Goal: Find specific page/section: Find specific page/section

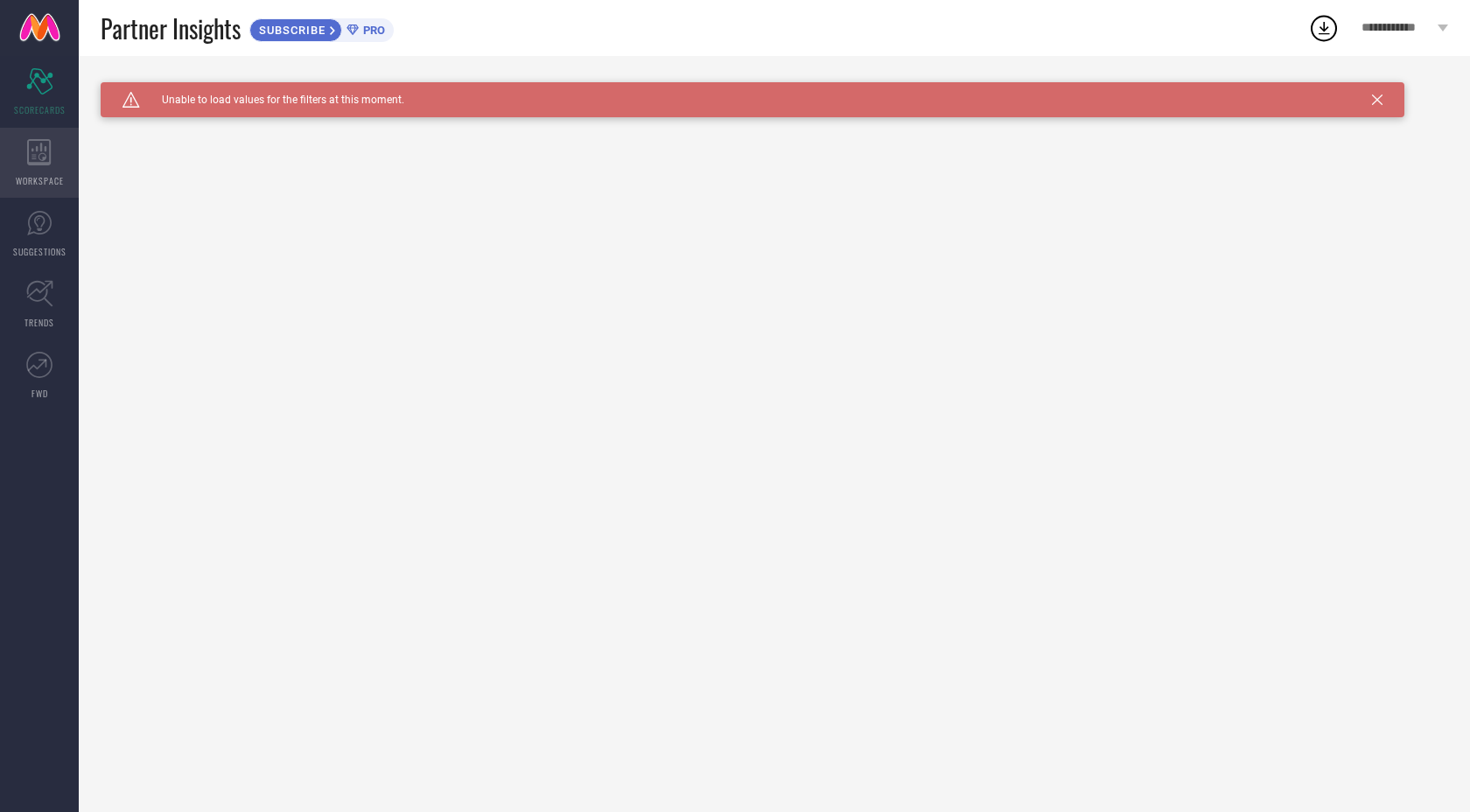
click at [58, 144] on div "WORKSPACE" at bounding box center [40, 163] width 79 height 70
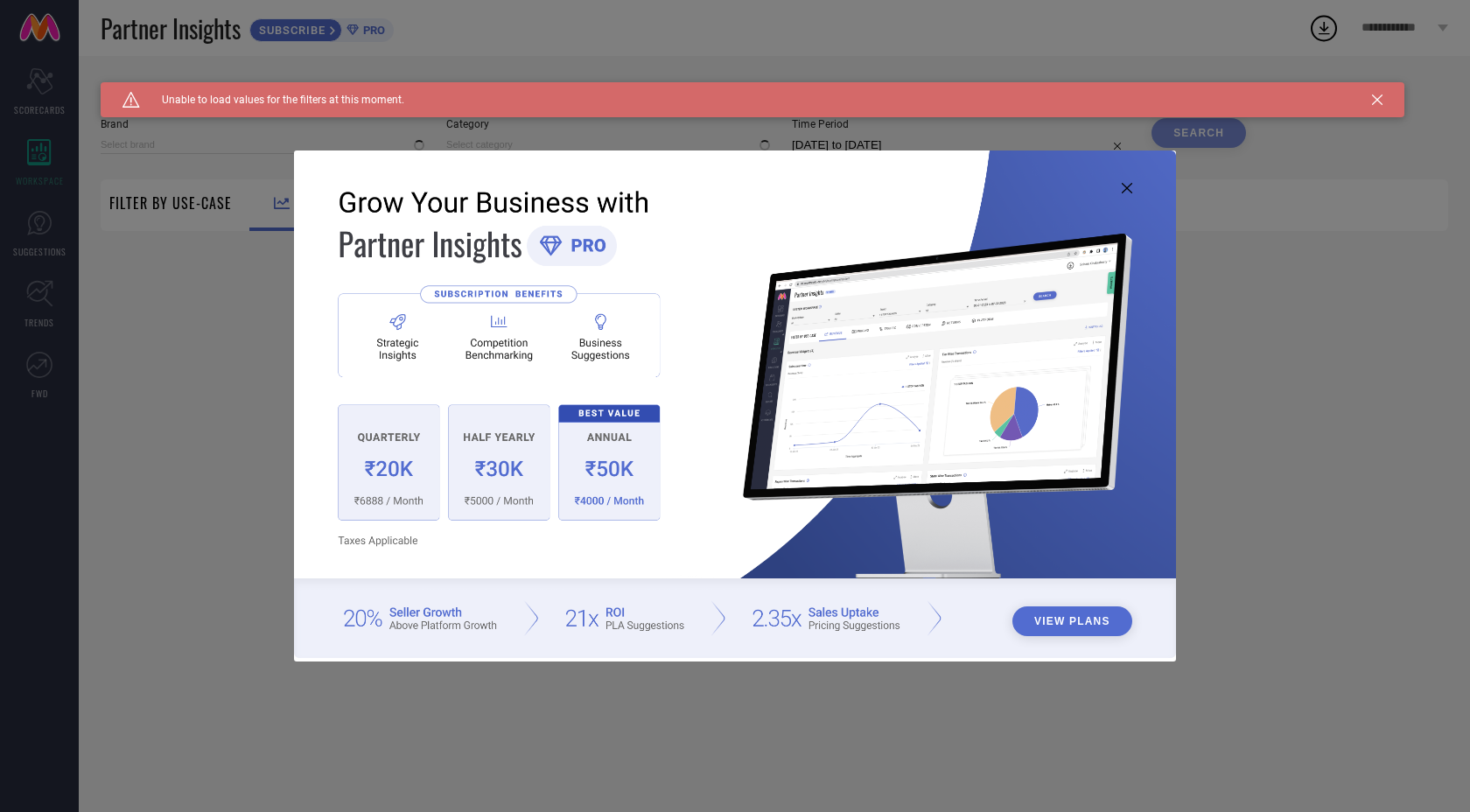
type input "1 STOP FASHION"
type input "All"
click at [593, 423] on img at bounding box center [735, 403] width 882 height 507
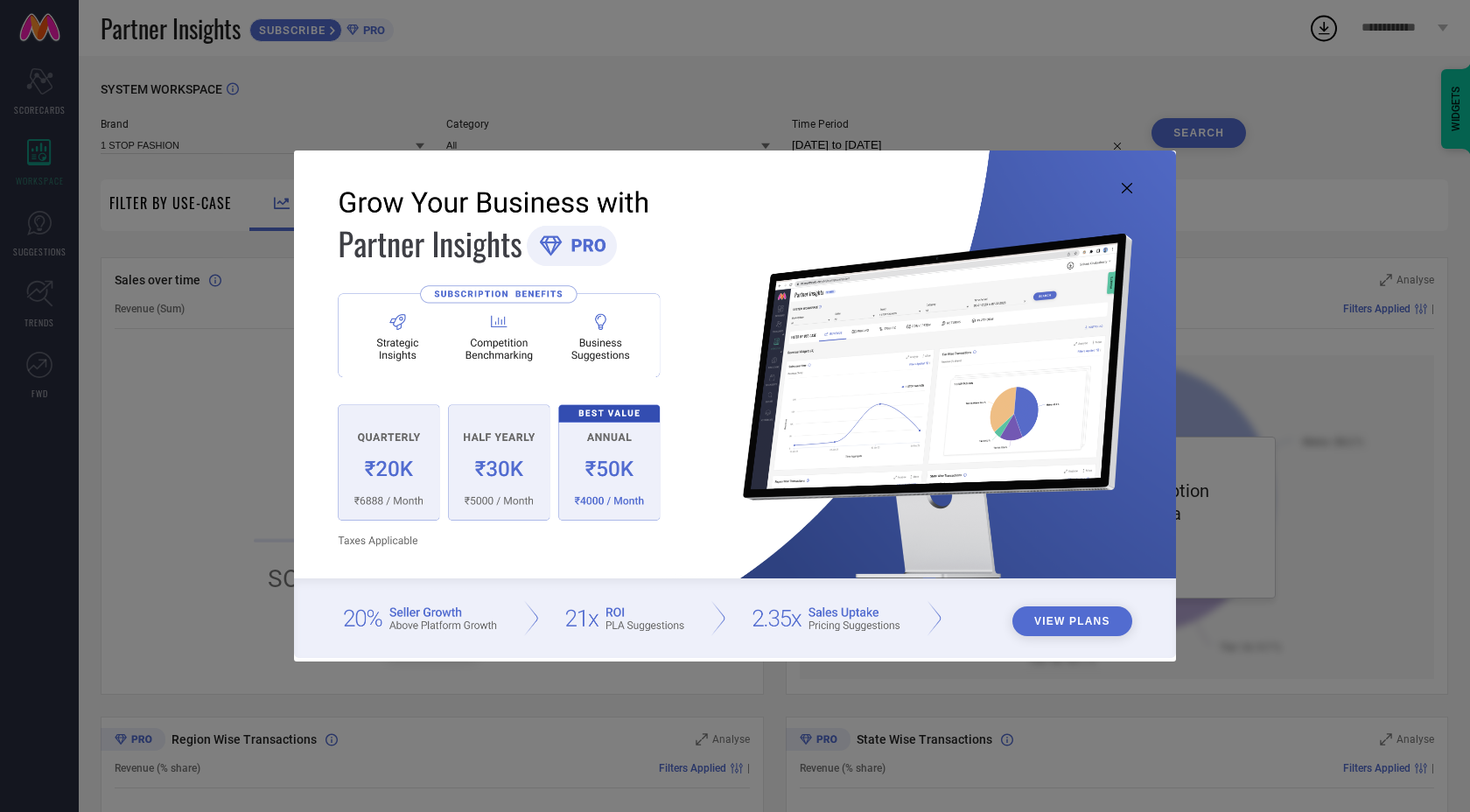
click at [1125, 196] on img at bounding box center [735, 403] width 882 height 507
click at [1124, 184] on icon at bounding box center [1126, 188] width 10 height 10
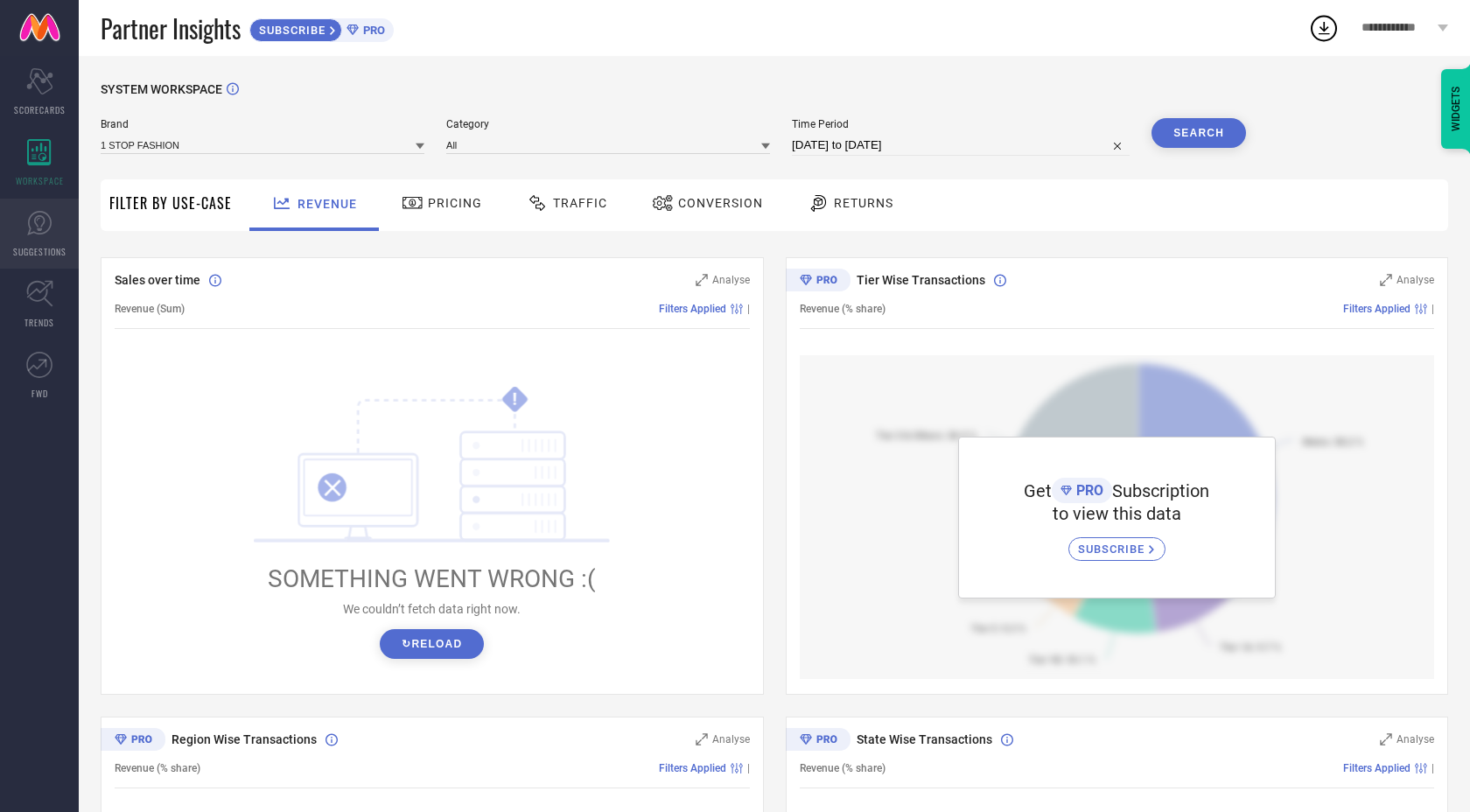
click at [52, 234] on link "SUGGESTIONS" at bounding box center [40, 234] width 79 height 70
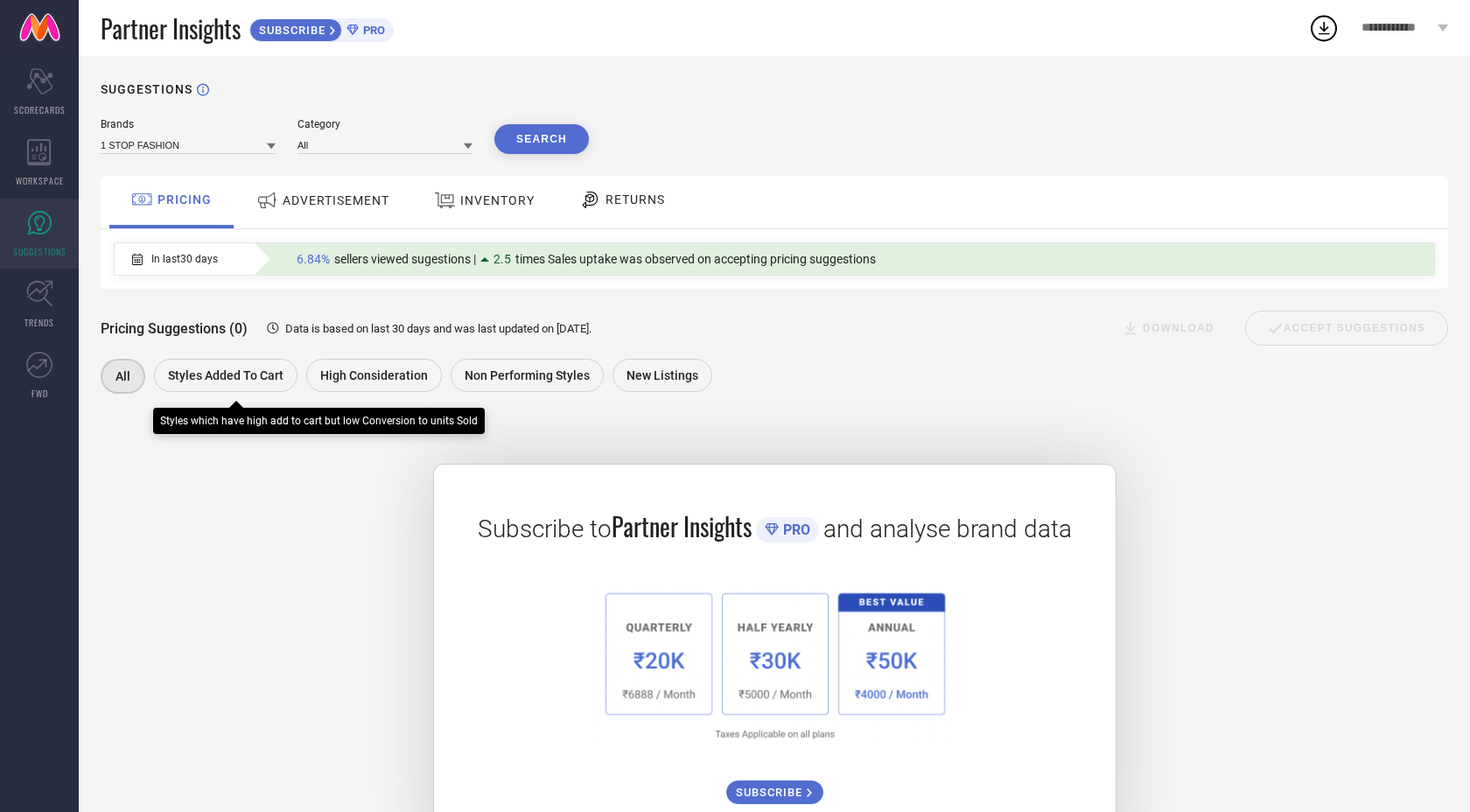
click at [222, 380] on span "Styles Added To Cart" at bounding box center [225, 375] width 115 height 14
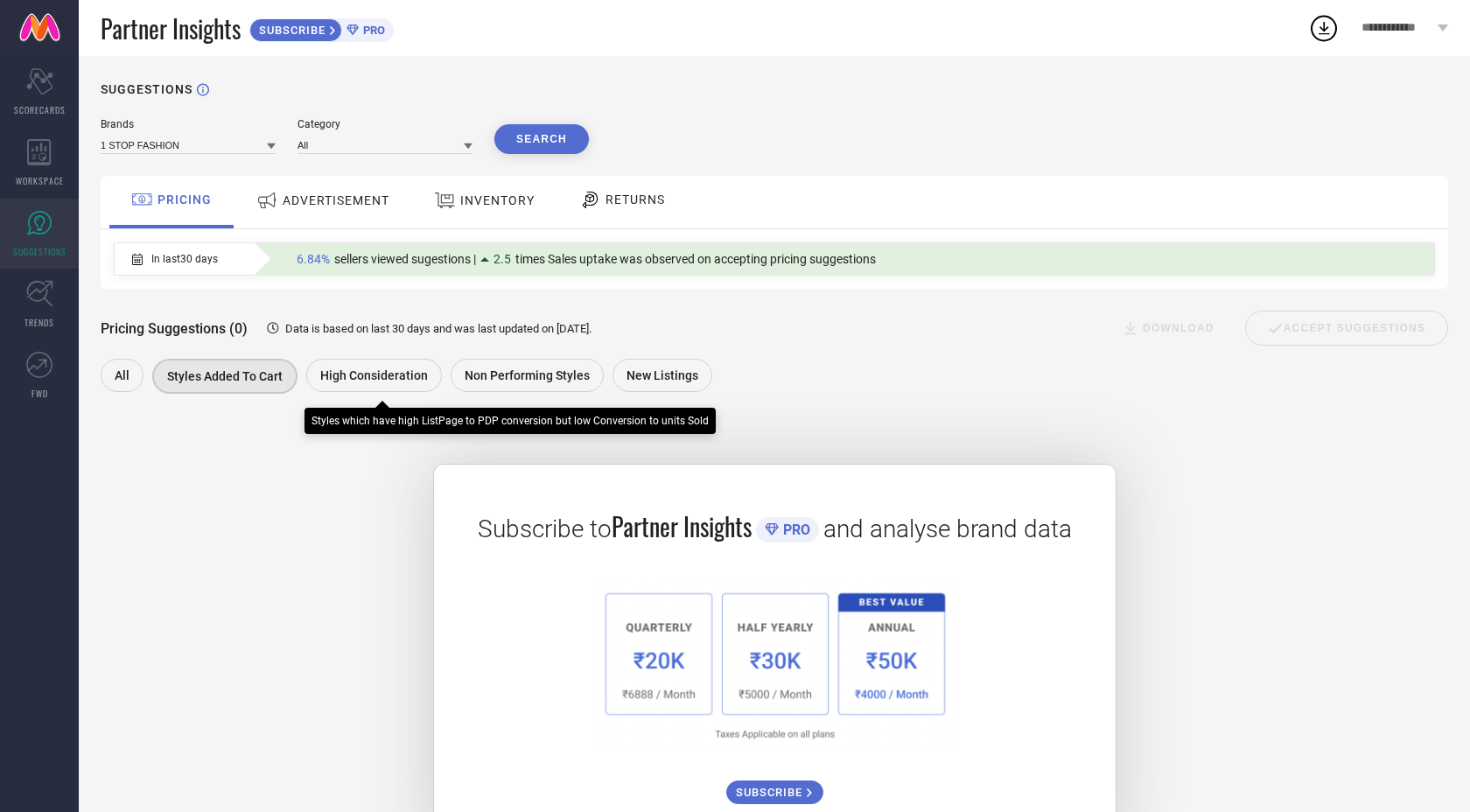
click at [403, 389] on div "High Consideration" at bounding box center [374, 376] width 135 height 33
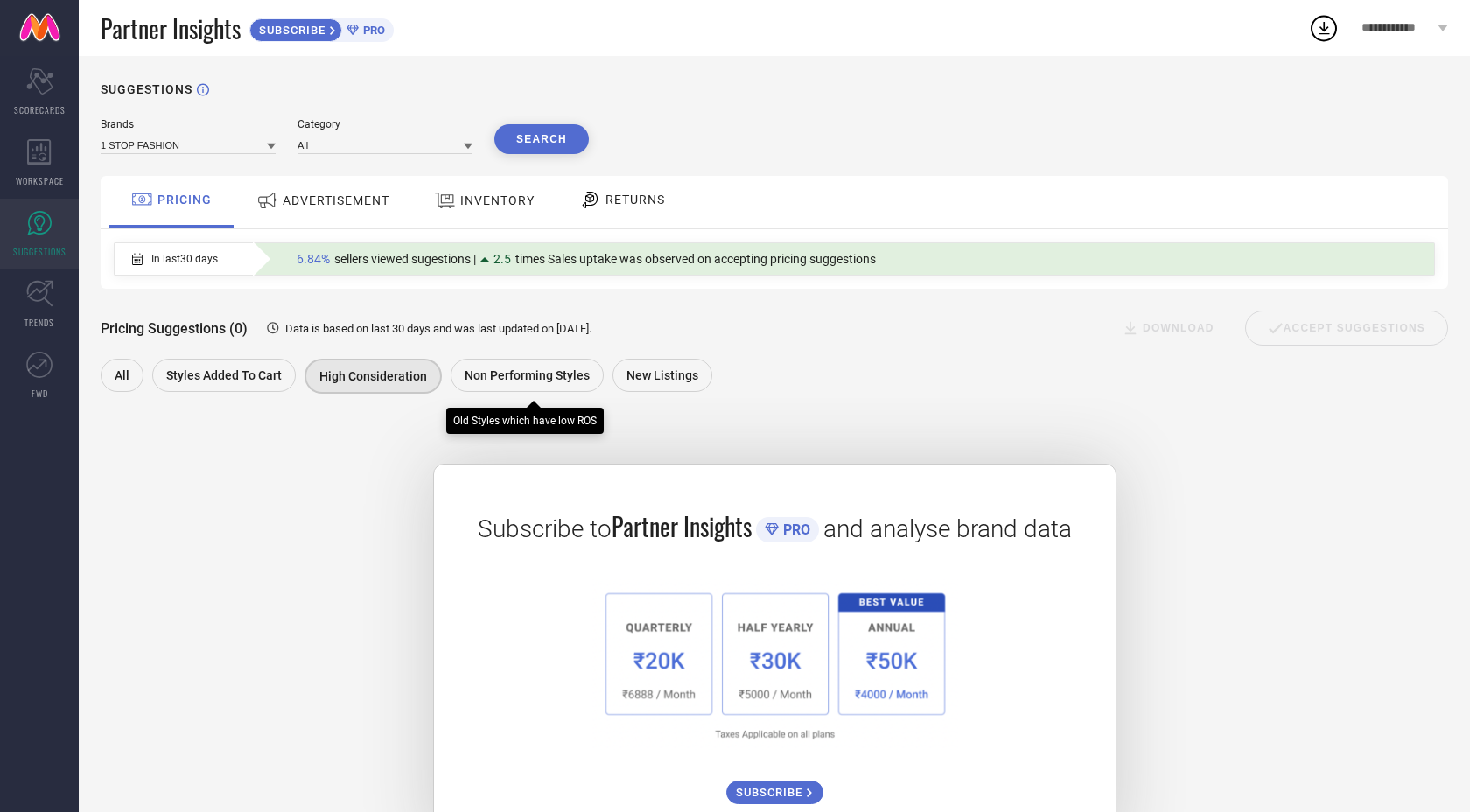
click at [490, 382] on span "Non Performing Styles" at bounding box center [528, 375] width 125 height 14
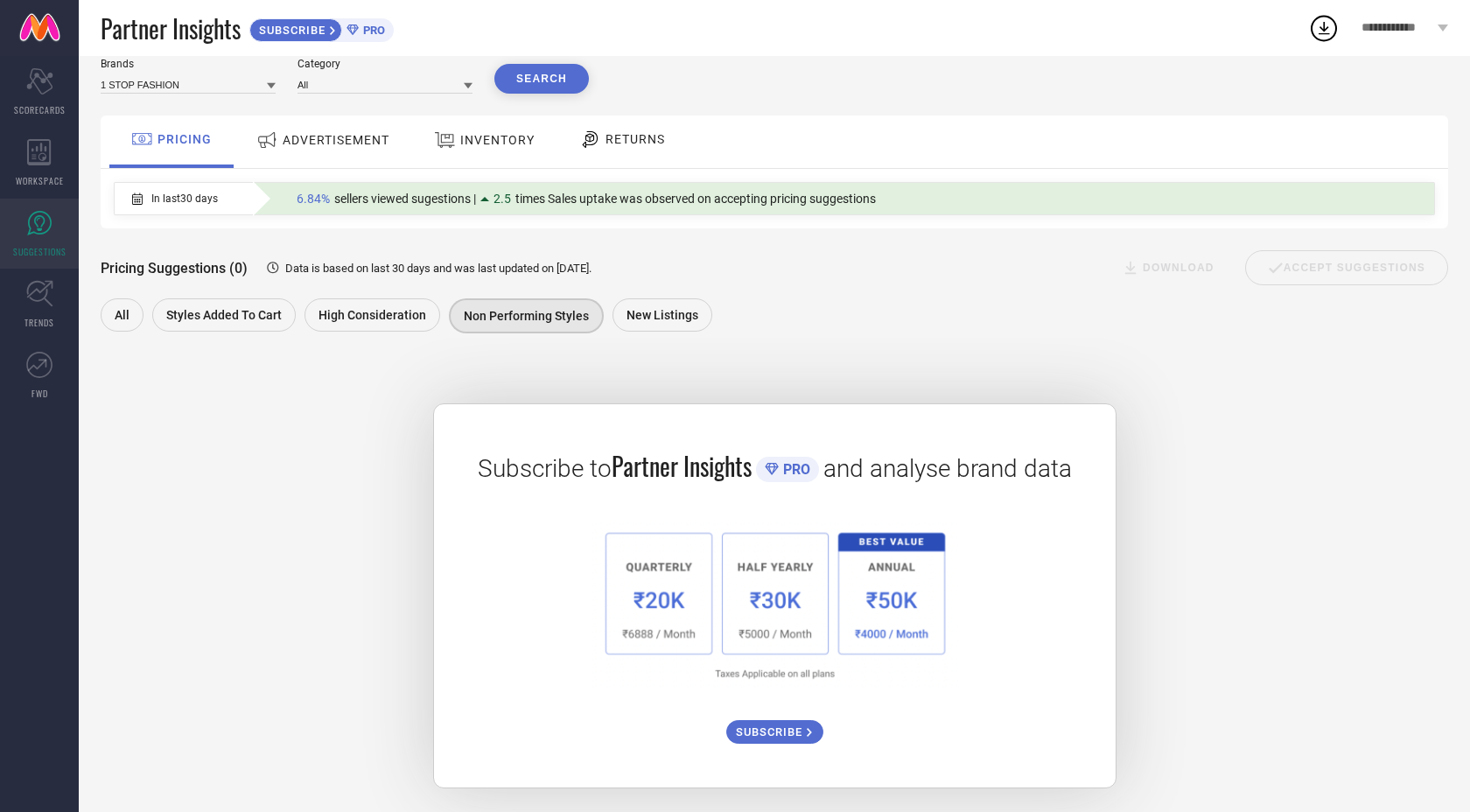
scroll to position [65, 0]
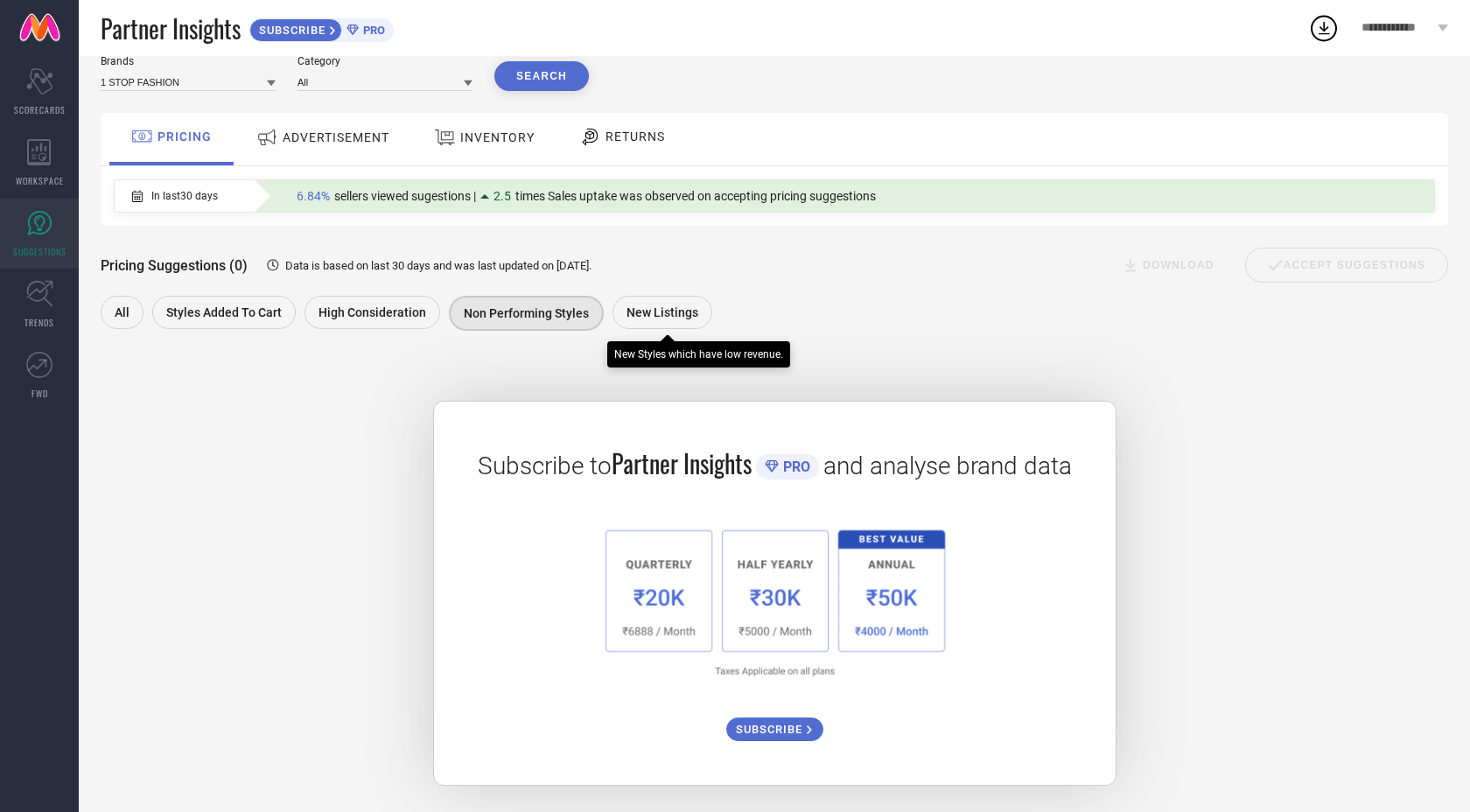
click at [659, 296] on div "New Listings" at bounding box center [662, 312] width 99 height 33
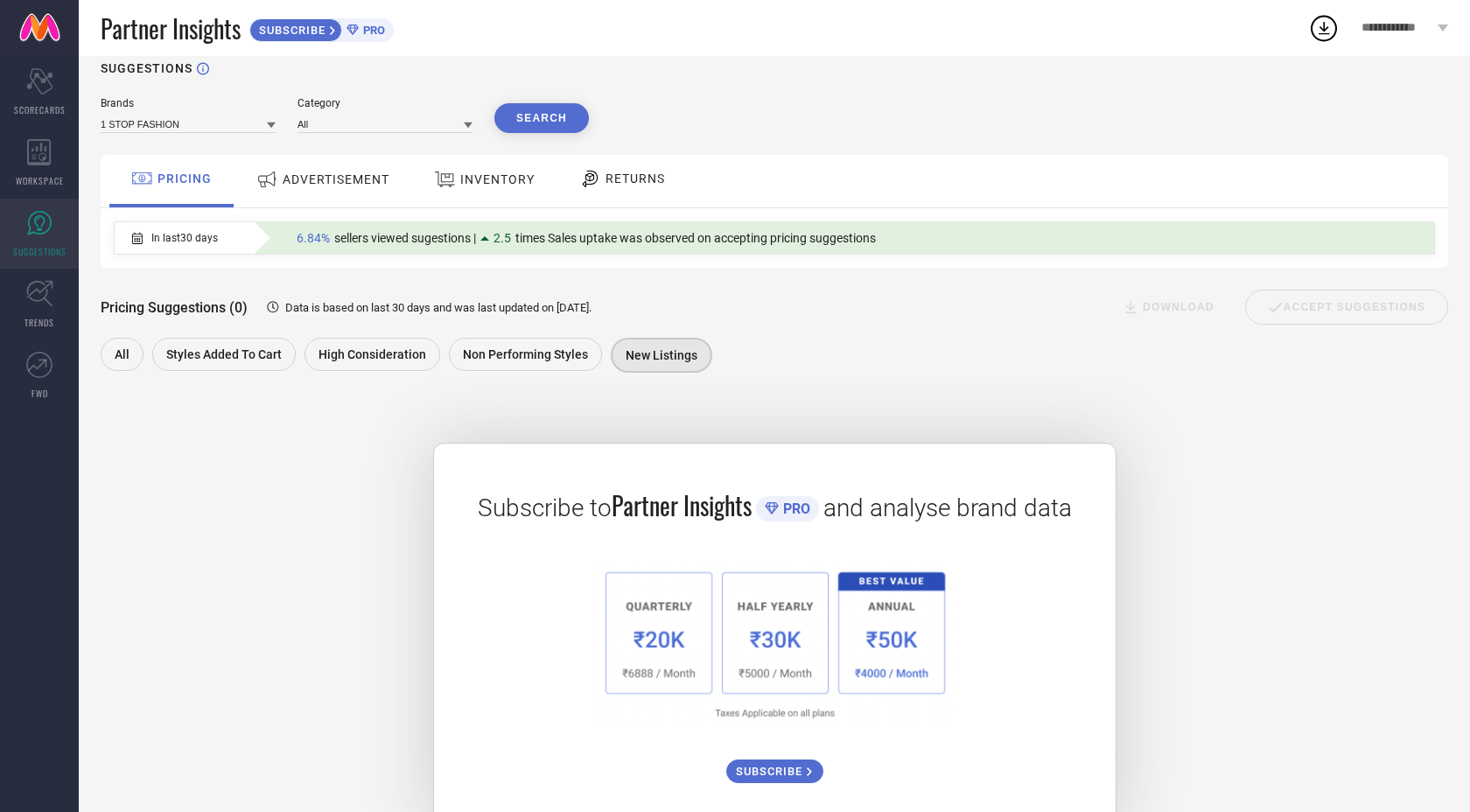
scroll to position [0, 0]
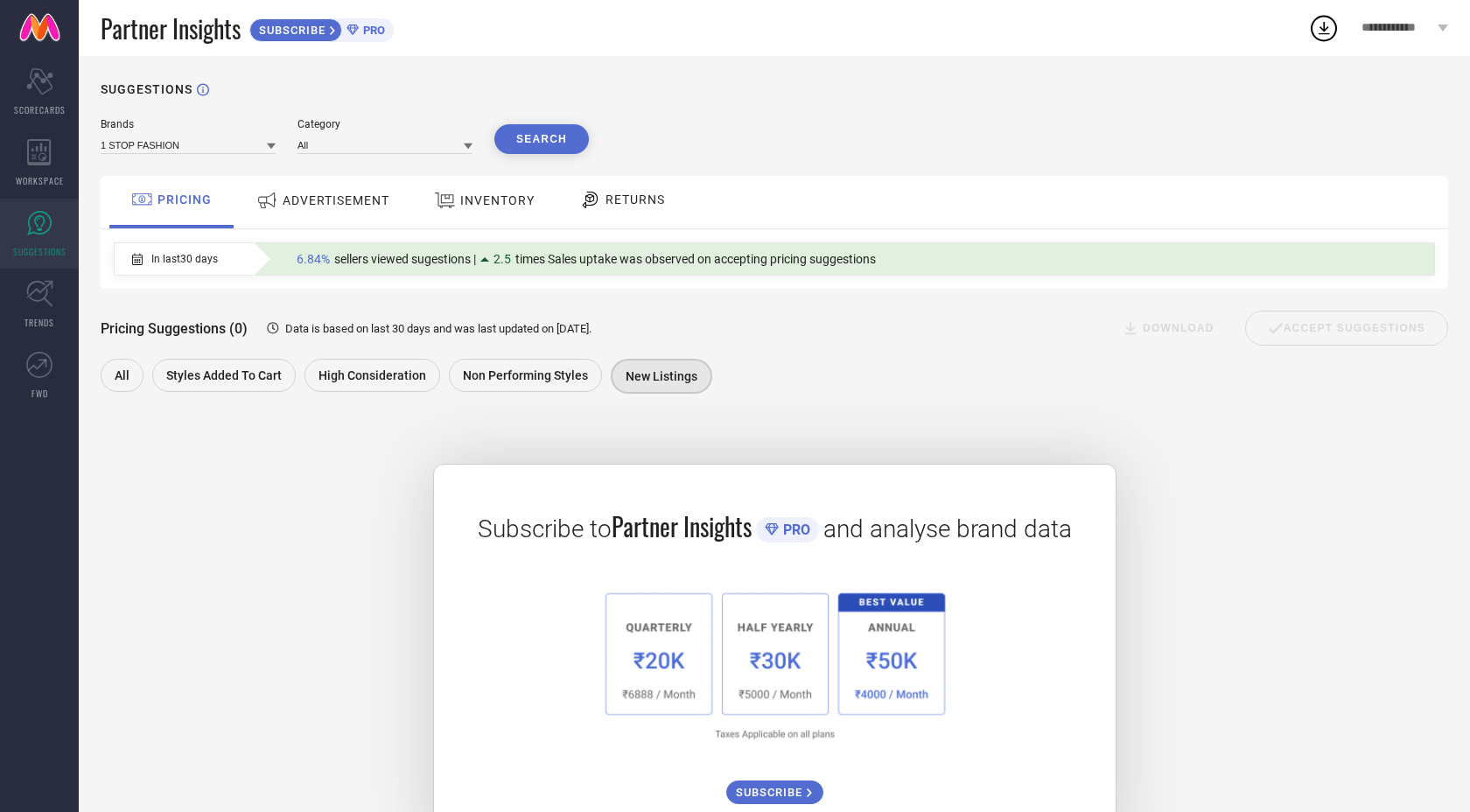
click at [476, 202] on span "INVENTORY" at bounding box center [497, 200] width 75 height 14
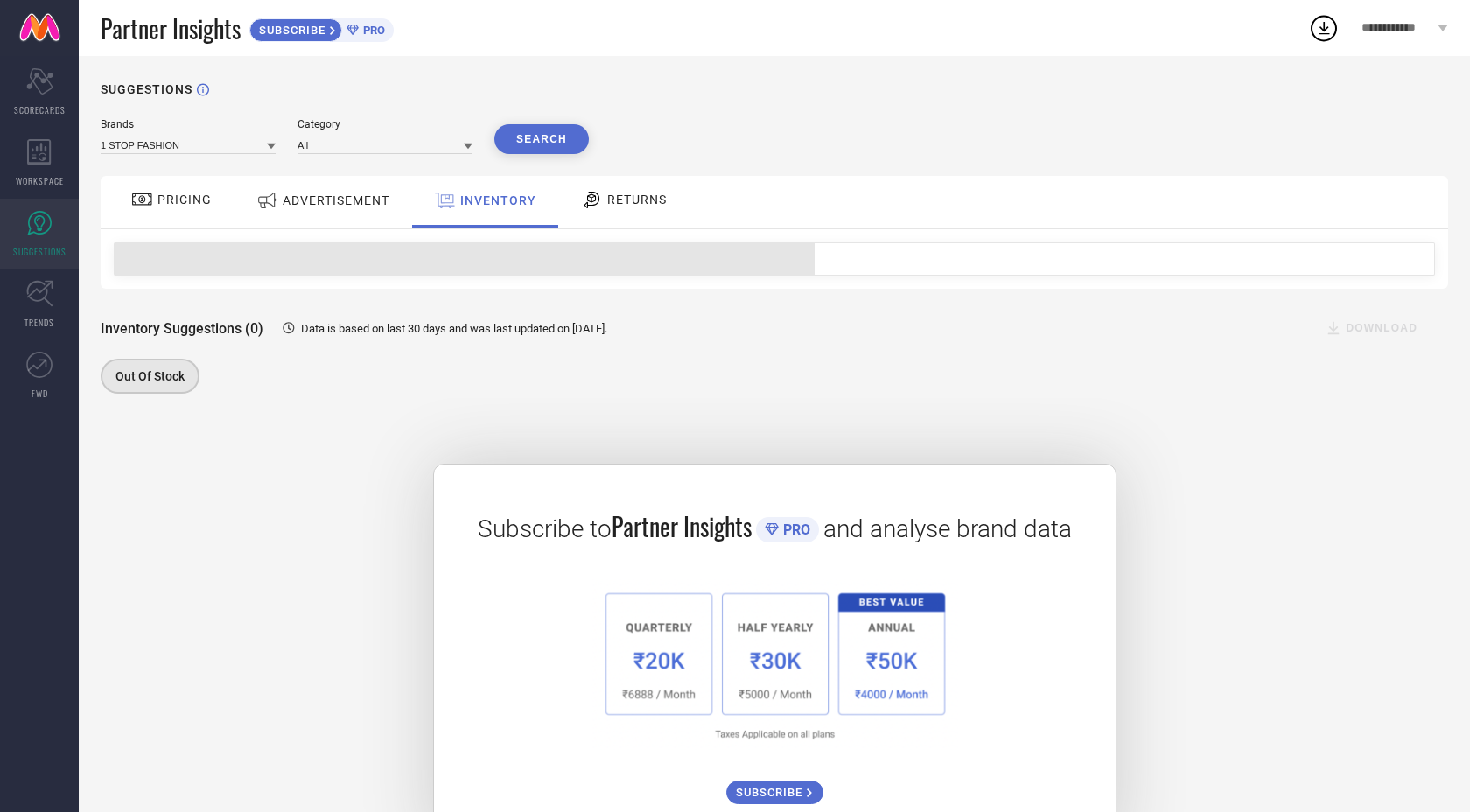
click at [376, 194] on span "ADVERTISEMENT" at bounding box center [336, 200] width 107 height 14
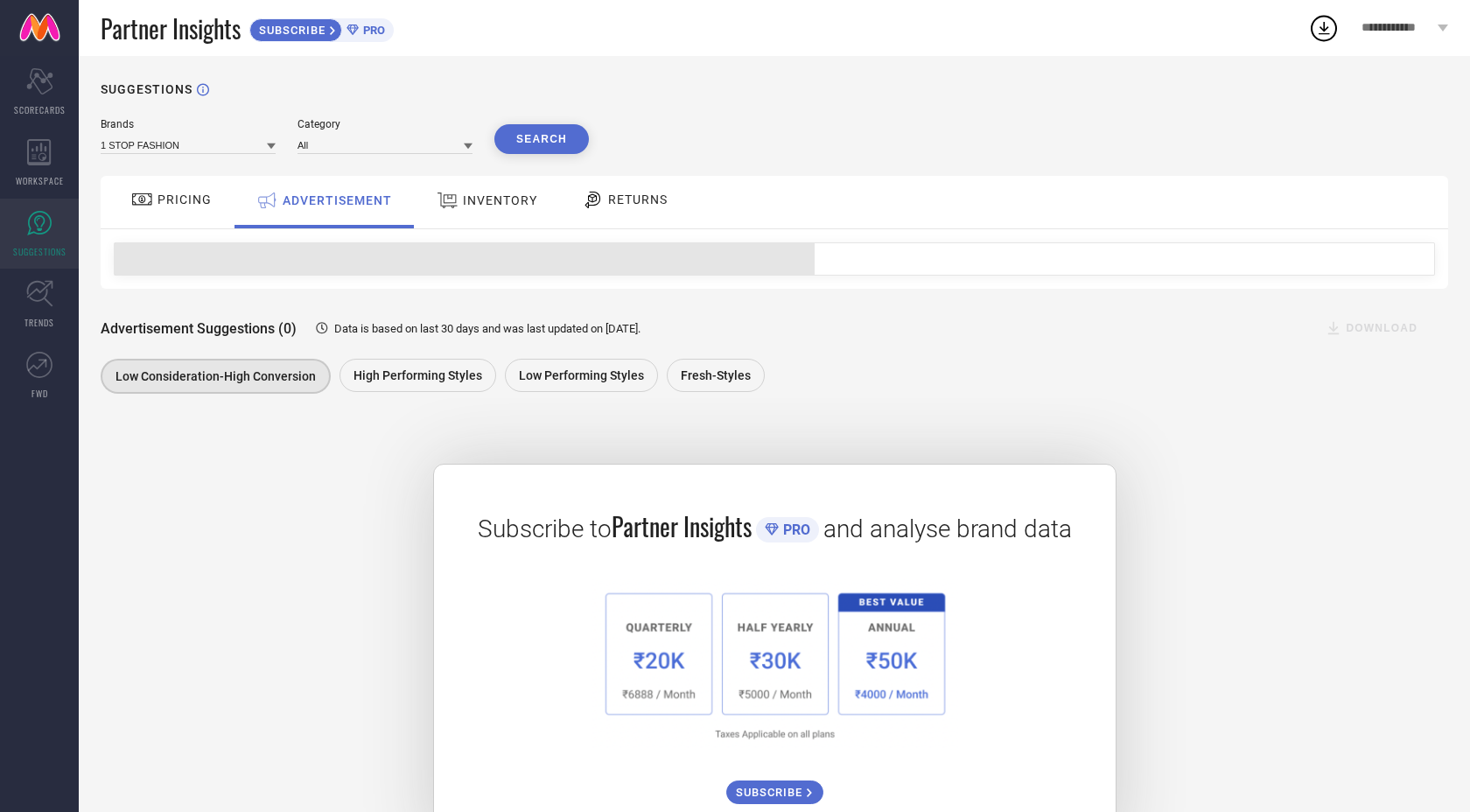
click at [593, 203] on icon at bounding box center [593, 199] width 22 height 21
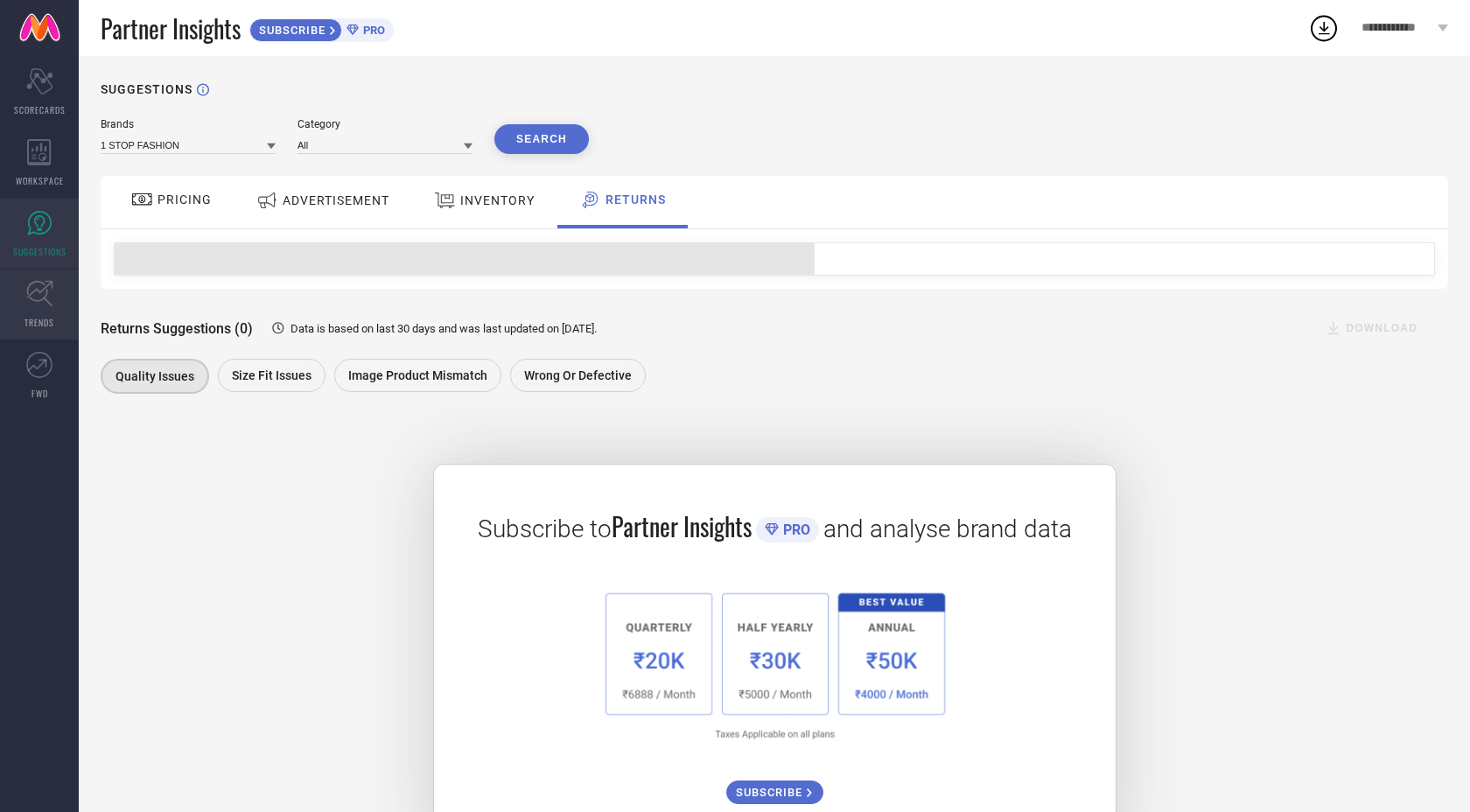
click at [56, 293] on link "TRENDS" at bounding box center [40, 305] width 79 height 70
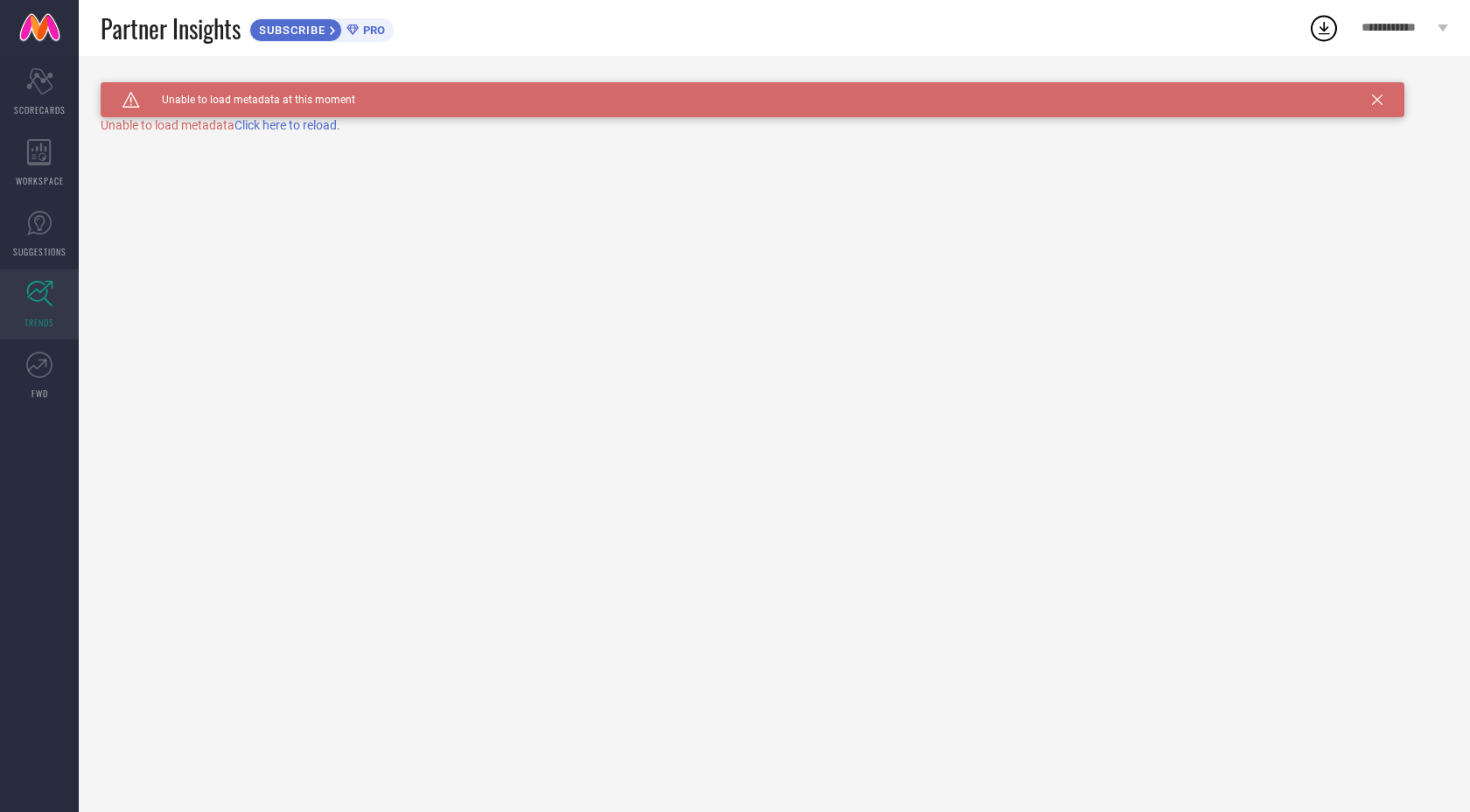
click at [282, 122] on span "Click here to reload." at bounding box center [287, 124] width 106 height 14
click at [282, 122] on span "Click here to reload." at bounding box center [287, 124] width 106 height 14
click at [59, 370] on link "FWD" at bounding box center [40, 376] width 79 height 70
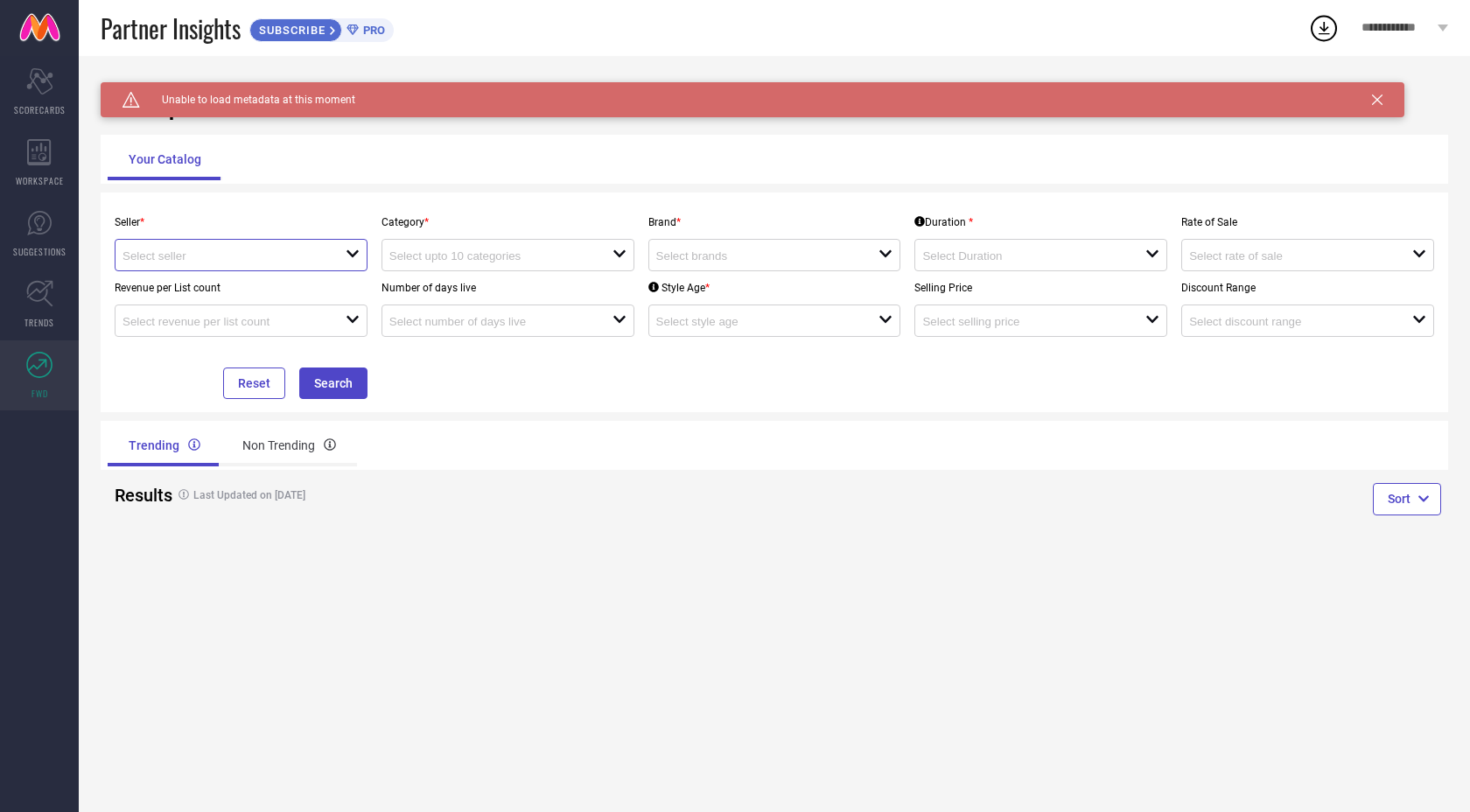
click at [140, 249] on input at bounding box center [223, 256] width 201 height 13
click at [142, 280] on div at bounding box center [142, 289] width 31 height 35
type input "Myntra ( MINT_1 )"
click at [423, 261] on input at bounding box center [490, 256] width 201 height 13
click at [426, 274] on div "No results found" at bounding box center [508, 286] width 253 height 29
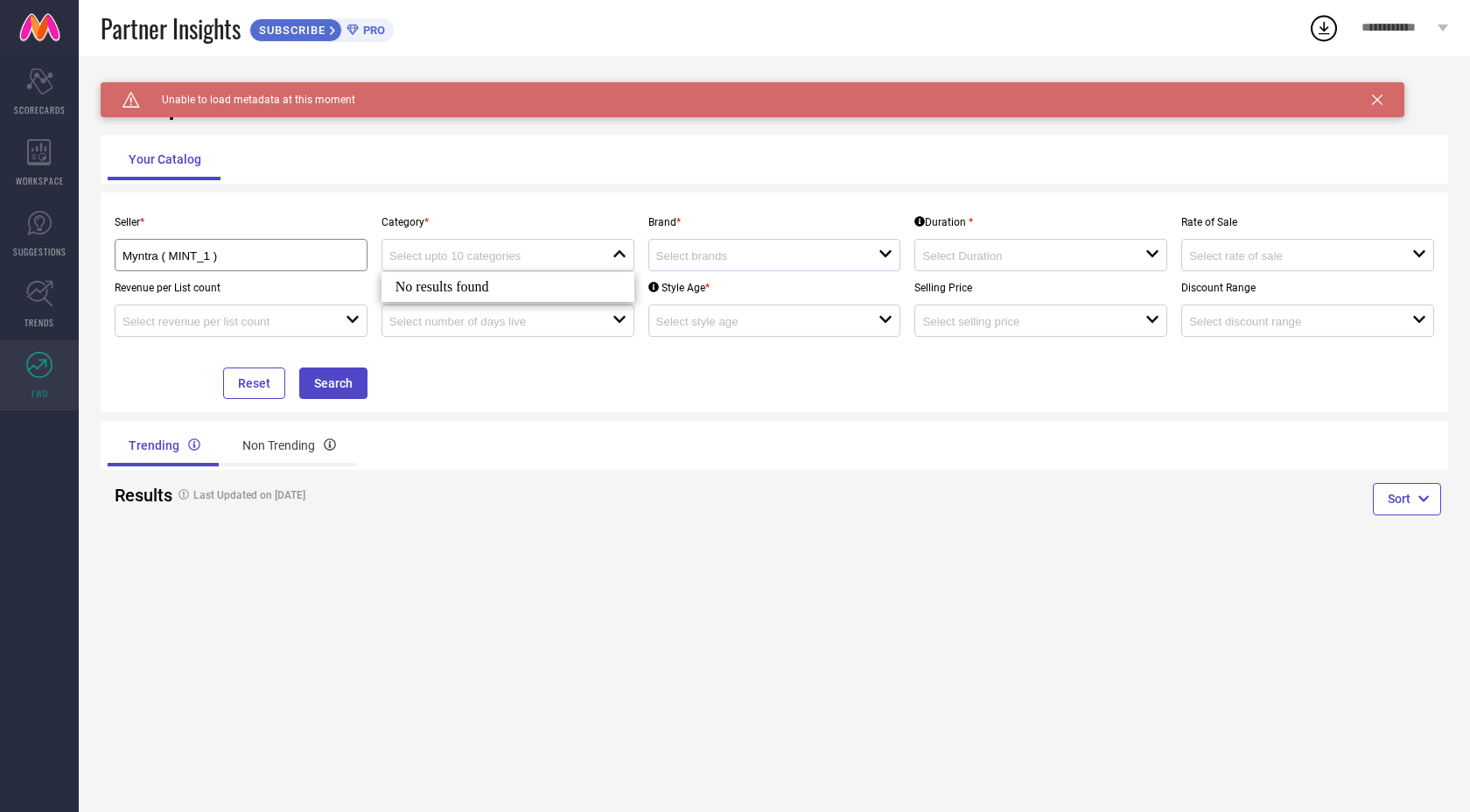
click at [709, 246] on div "open" at bounding box center [775, 254] width 253 height 32
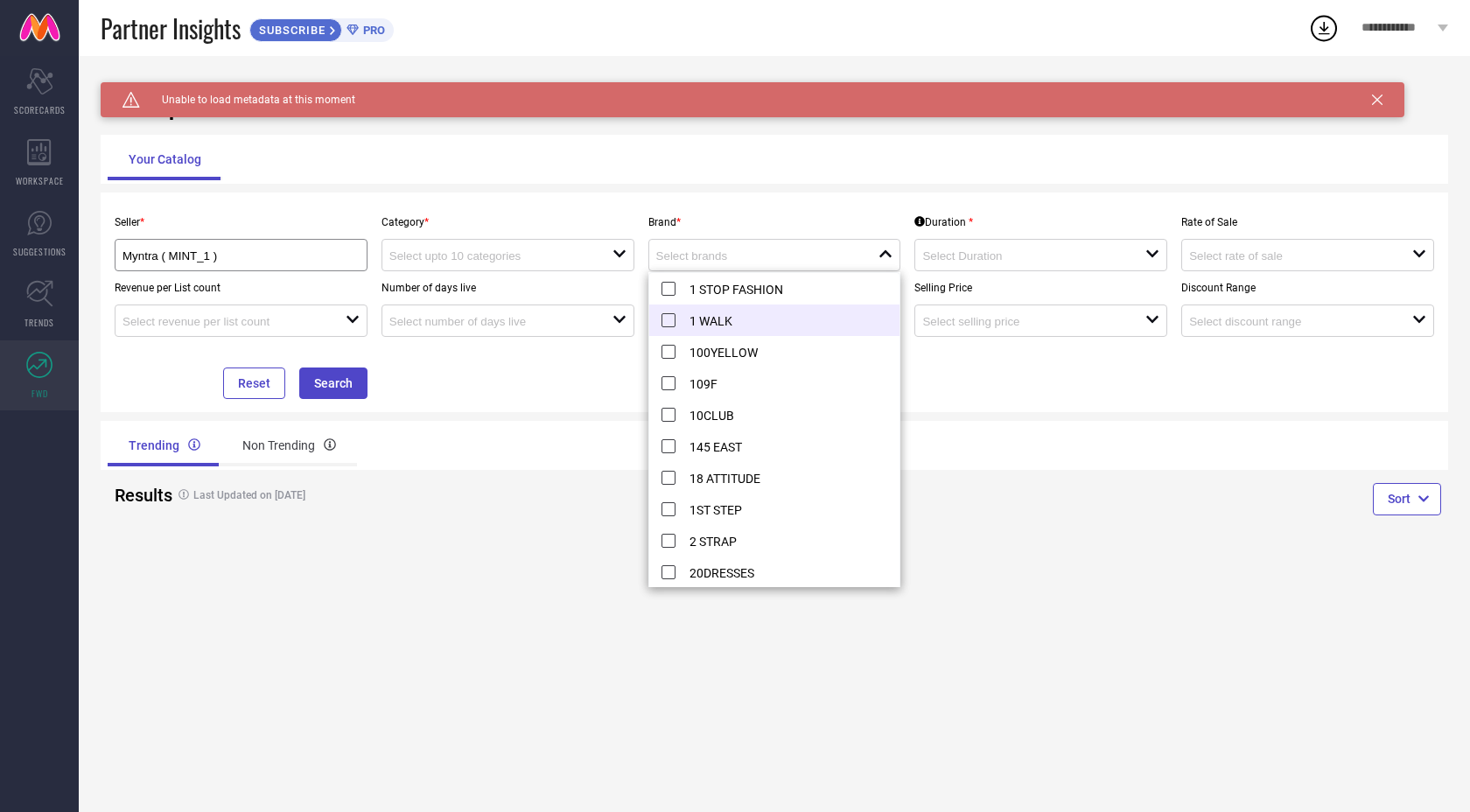
click at [706, 324] on li "1 WALK" at bounding box center [775, 320] width 251 height 31
type input "1 WALK"
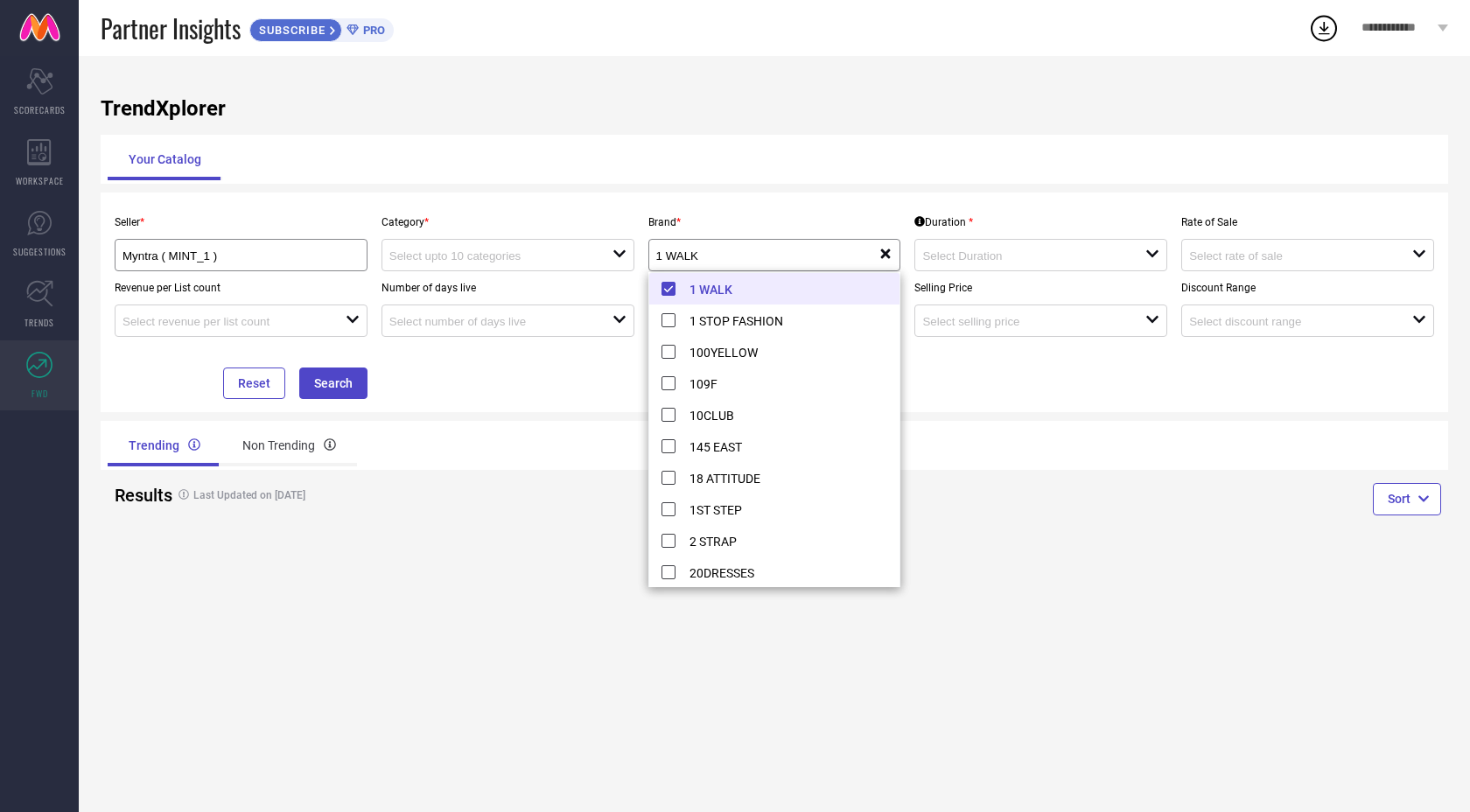
click at [982, 288] on p "Selling Price" at bounding box center [1041, 287] width 253 height 12
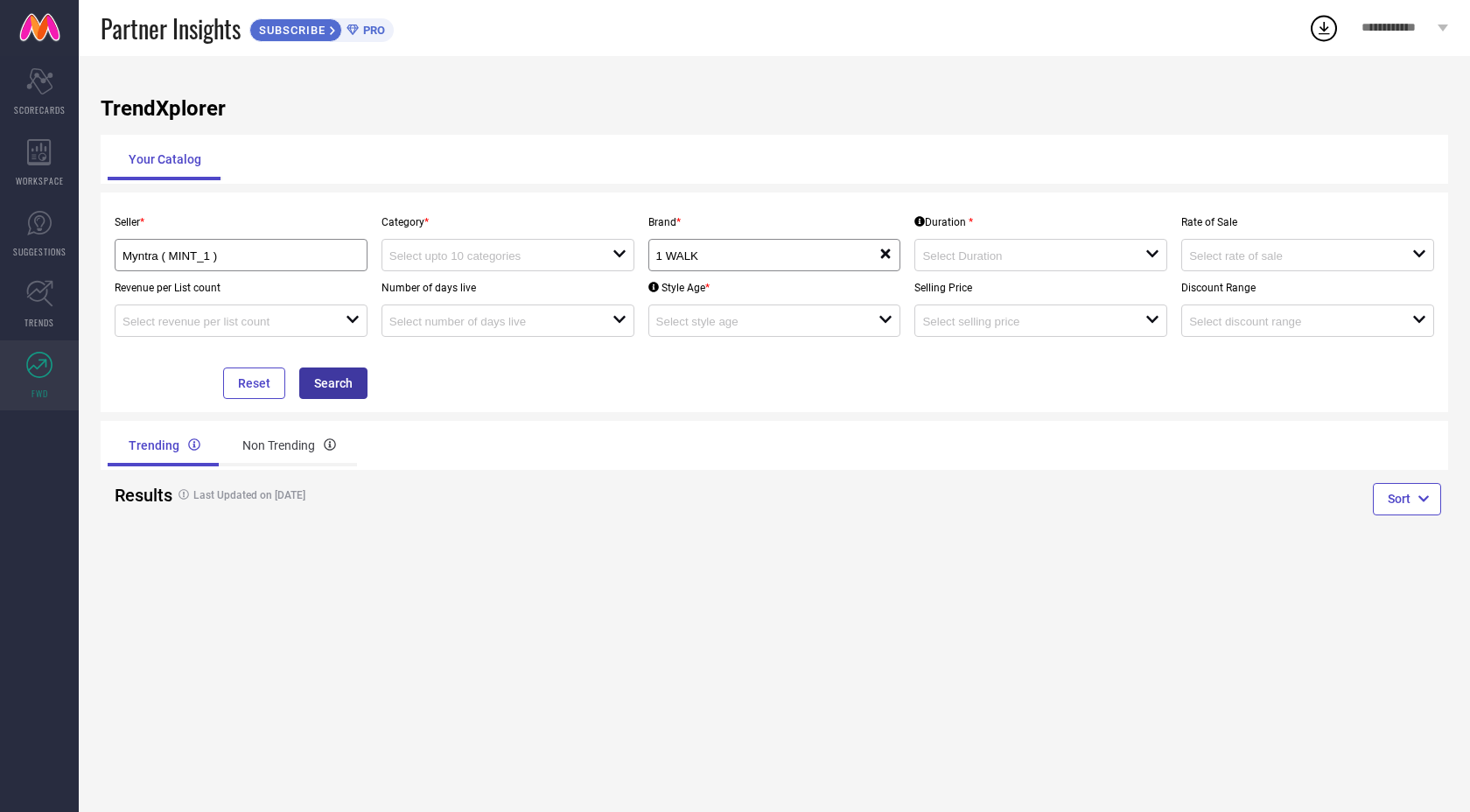
click at [342, 398] on button "Search" at bounding box center [333, 383] width 68 height 31
click at [342, 397] on button "Search" at bounding box center [333, 383] width 68 height 31
click at [346, 387] on button "Search" at bounding box center [333, 383] width 68 height 31
click at [621, 248] on icon "open" at bounding box center [619, 253] width 14 height 14
click at [601, 276] on div "No results found" at bounding box center [508, 286] width 253 height 29
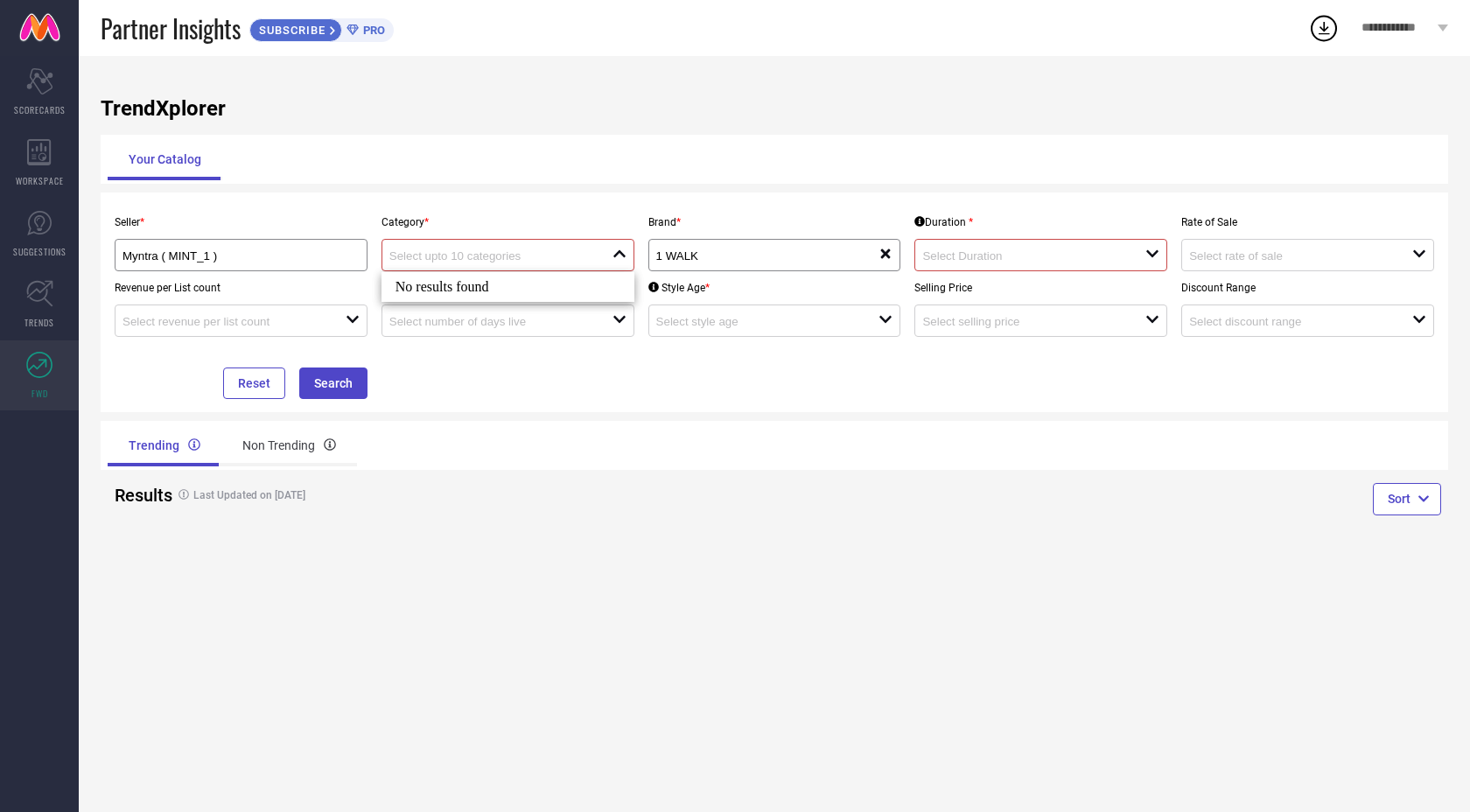
click at [552, 256] on input at bounding box center [490, 256] width 201 height 13
type input "k"
type input "n"
click at [57, 80] on div "Scorecard SCORECARDS" at bounding box center [40, 92] width 79 height 70
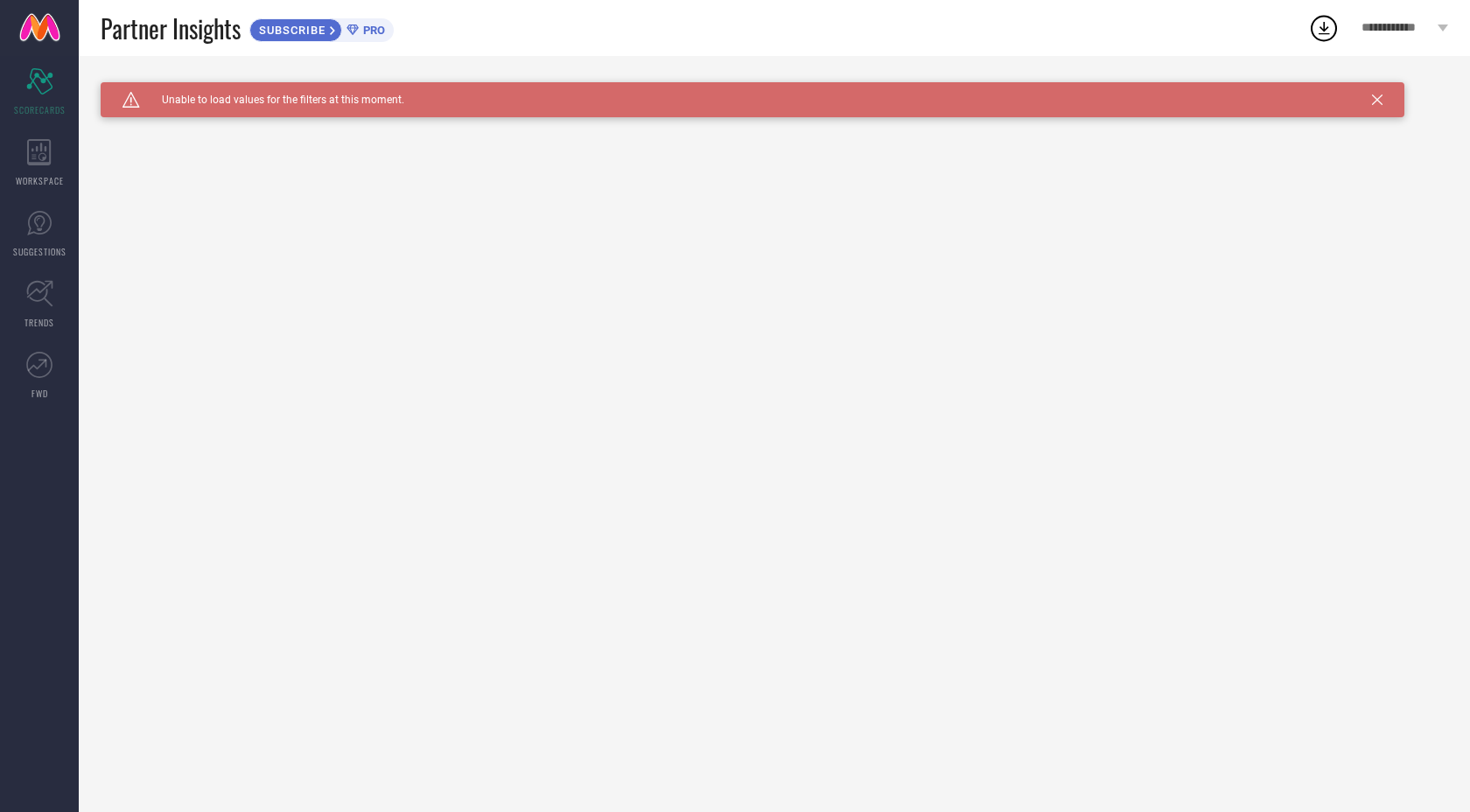
click at [44, 47] on link at bounding box center [40, 28] width 79 height 56
